Goal: Information Seeking & Learning: Learn about a topic

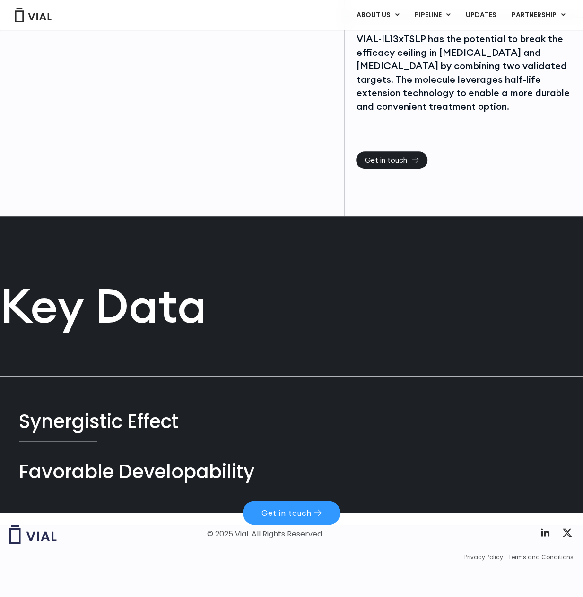
scroll to position [198, 0]
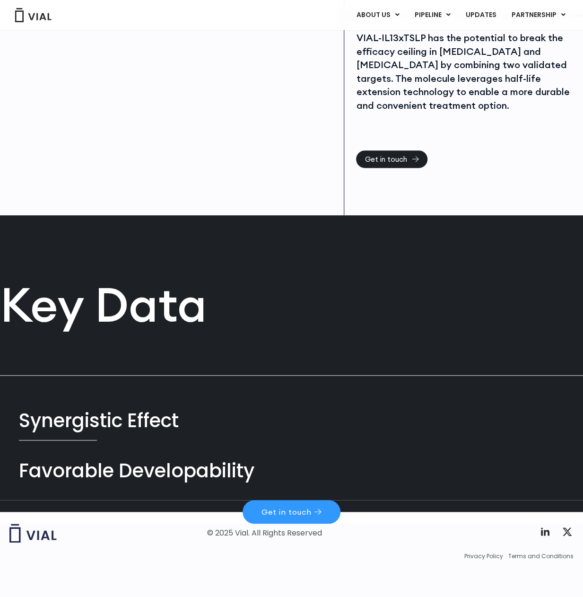
click at [94, 423] on div "Synergistic Effect" at bounding box center [291, 420] width 545 height 27
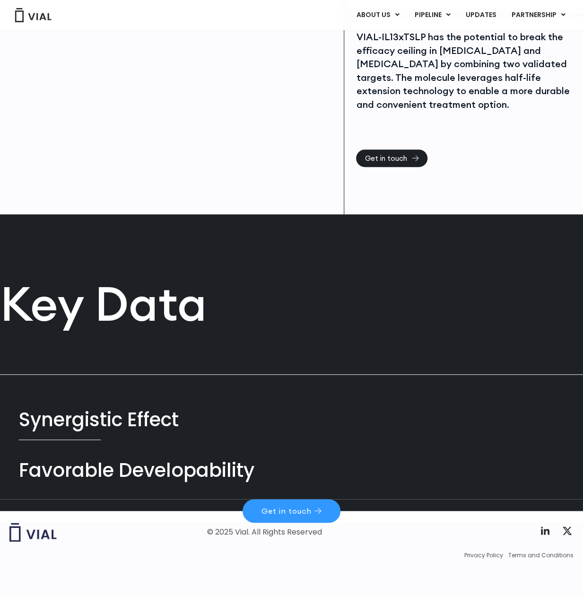
click at [97, 475] on div "Favorable Developability" at bounding box center [291, 470] width 545 height 27
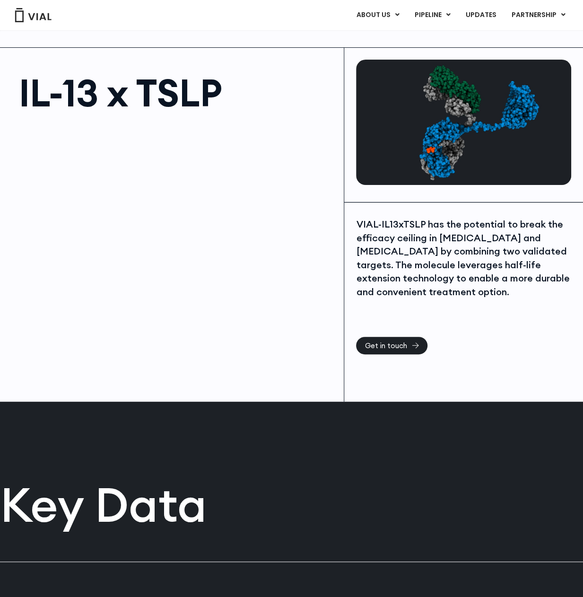
scroll to position [0, 0]
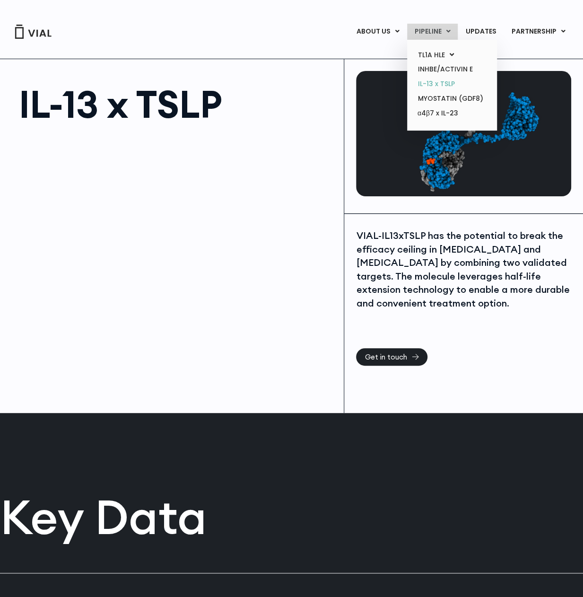
click at [427, 83] on link "IL-13 x TSLP" at bounding box center [452, 84] width 83 height 15
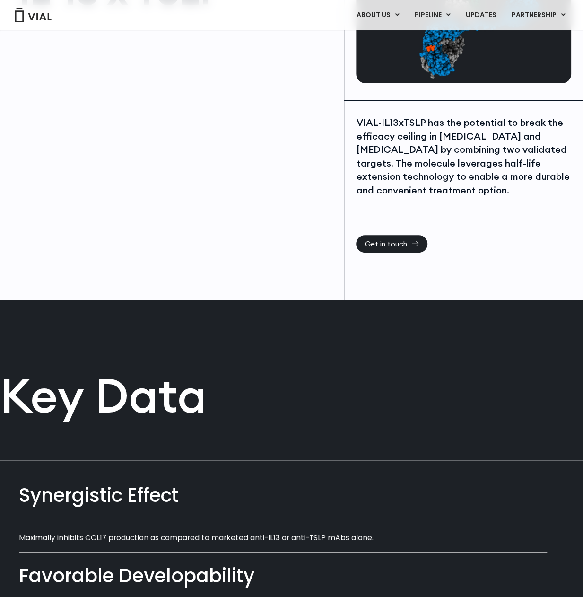
scroll to position [142, 0]
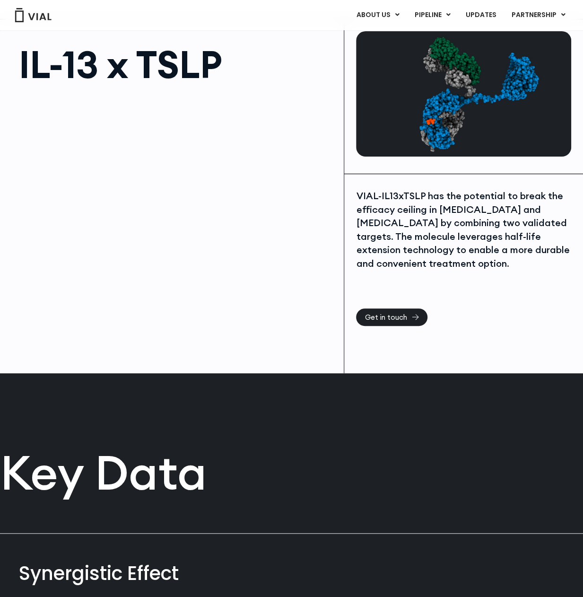
scroll to position [35, 0]
